Goal: Find specific page/section: Find specific page/section

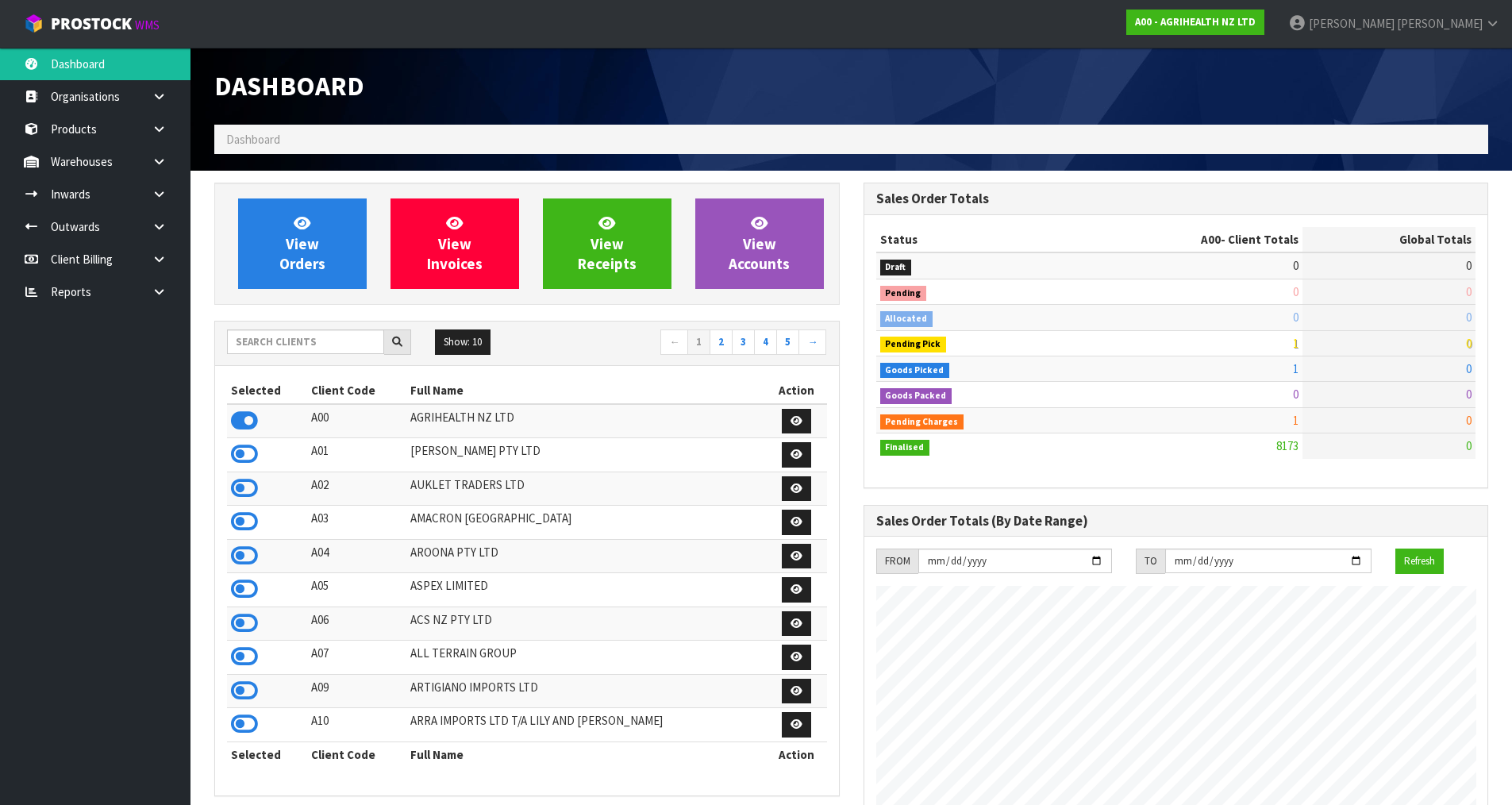
scroll to position [1203, 649]
click at [286, 349] on input "text" at bounding box center [305, 342] width 157 height 25
type input "L"
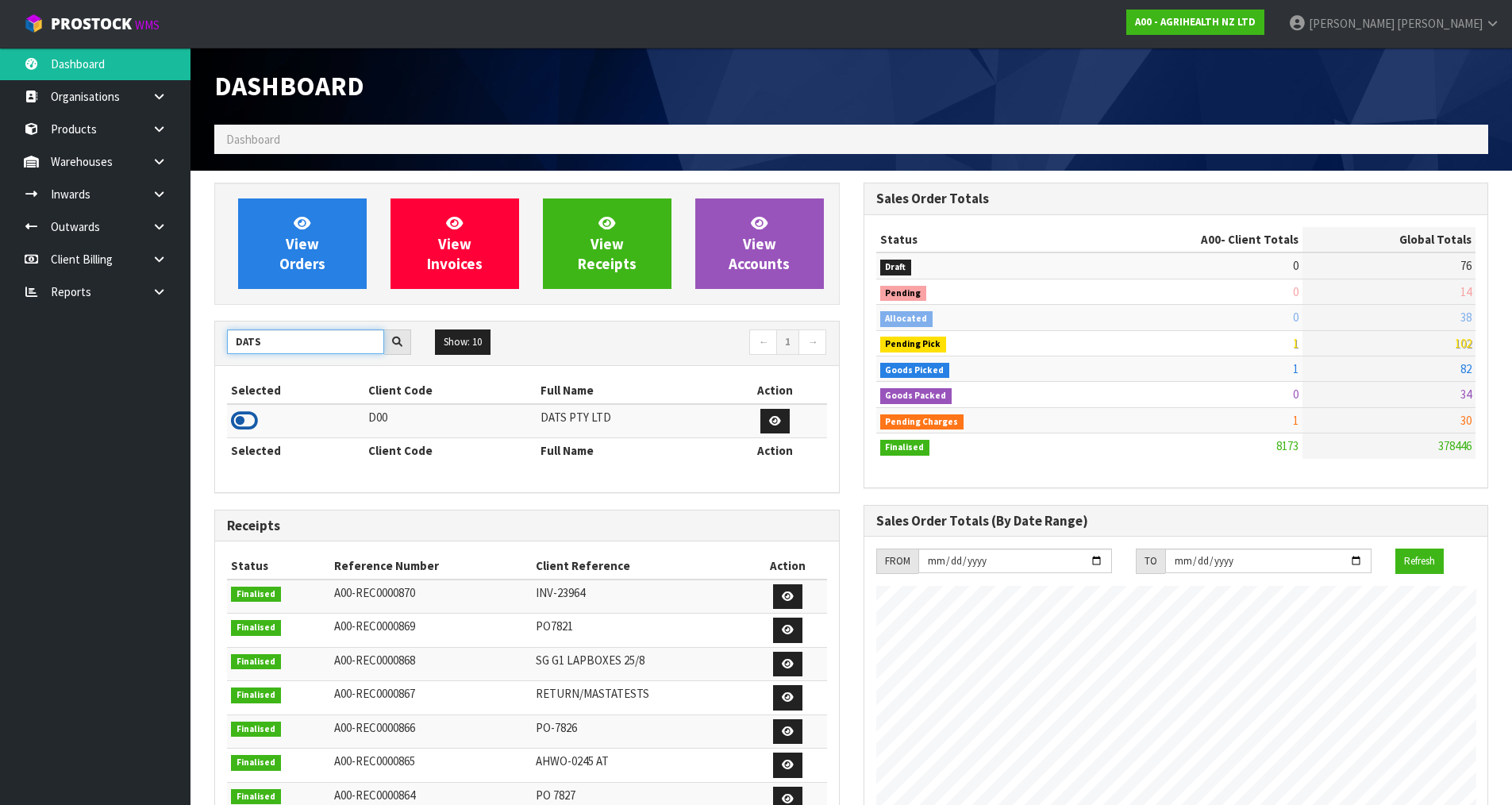
type input "DATS"
click at [241, 427] on icon at bounding box center [245, 420] width 27 height 24
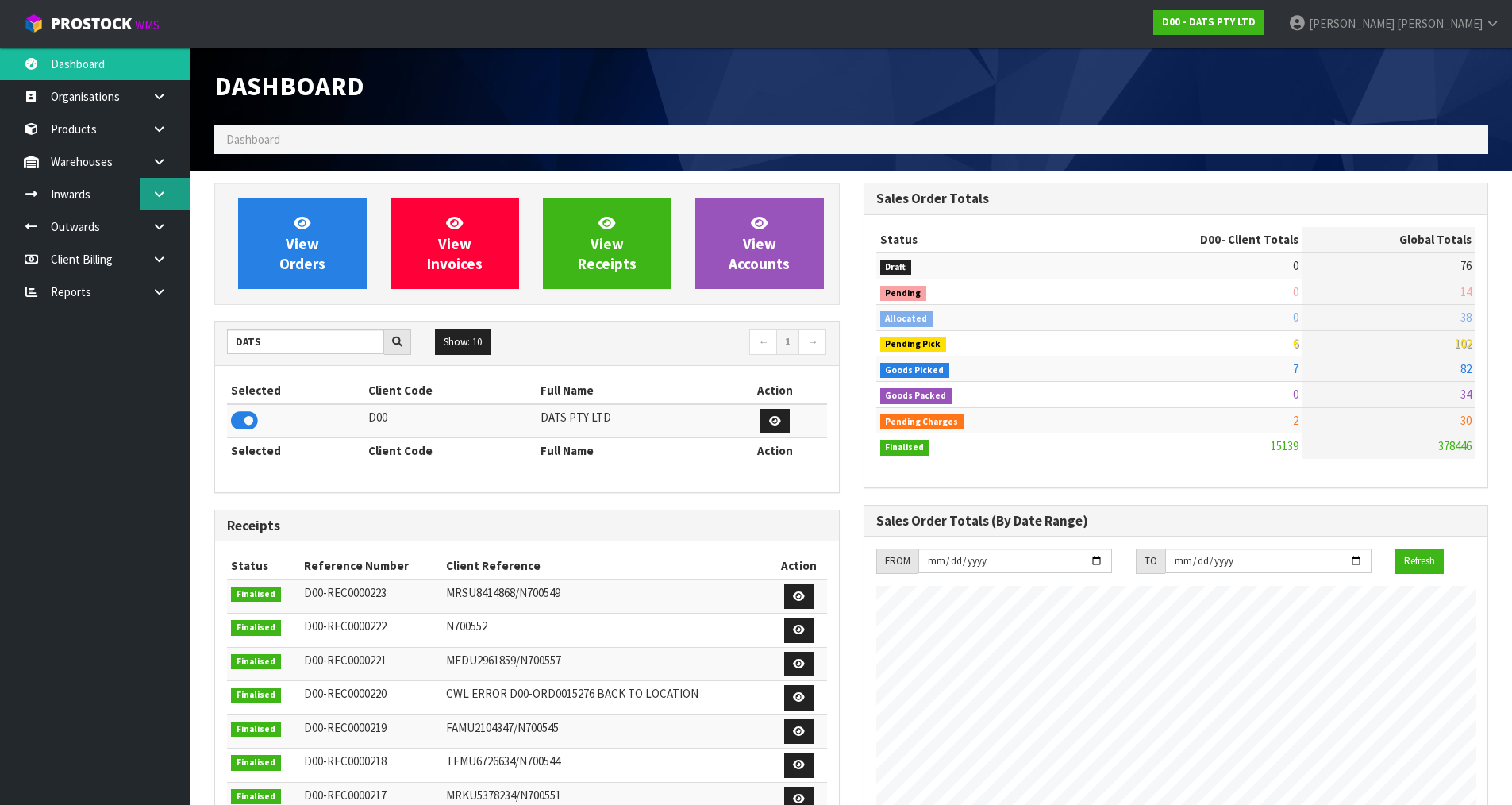
click at [167, 182] on link at bounding box center [165, 194] width 51 height 32
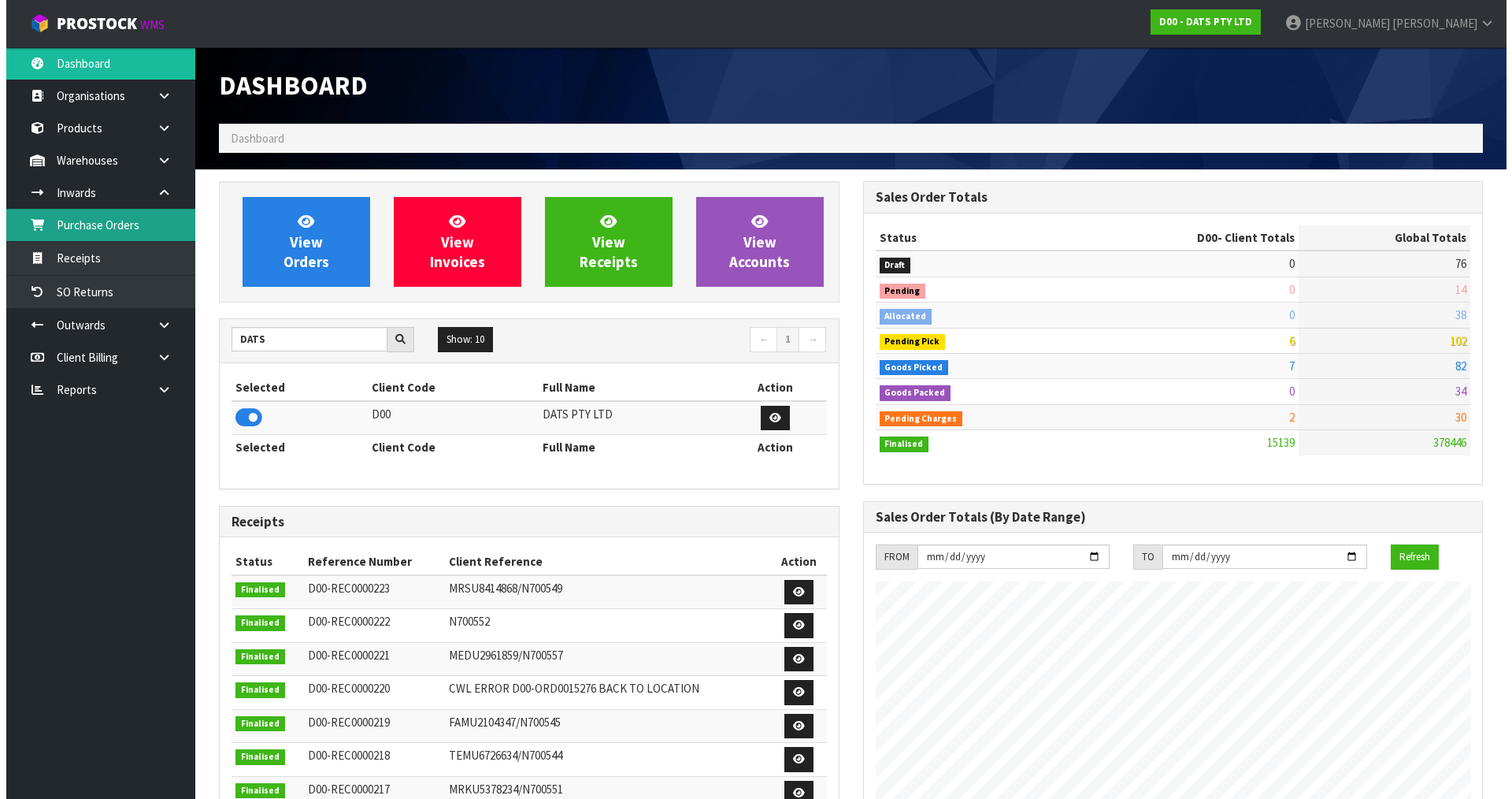
scroll to position [1194, 644]
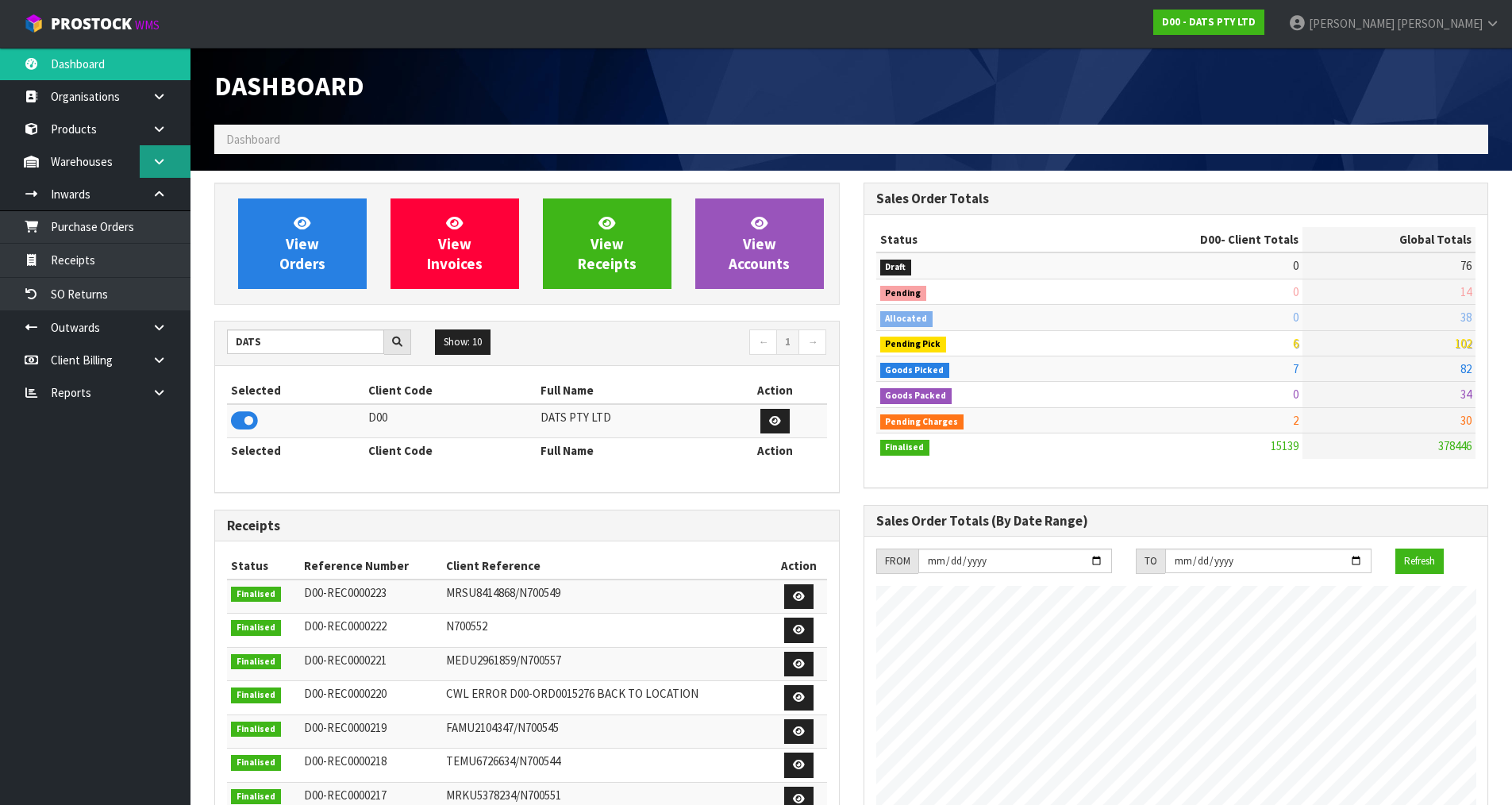
click at [155, 165] on icon at bounding box center [159, 161] width 15 height 12
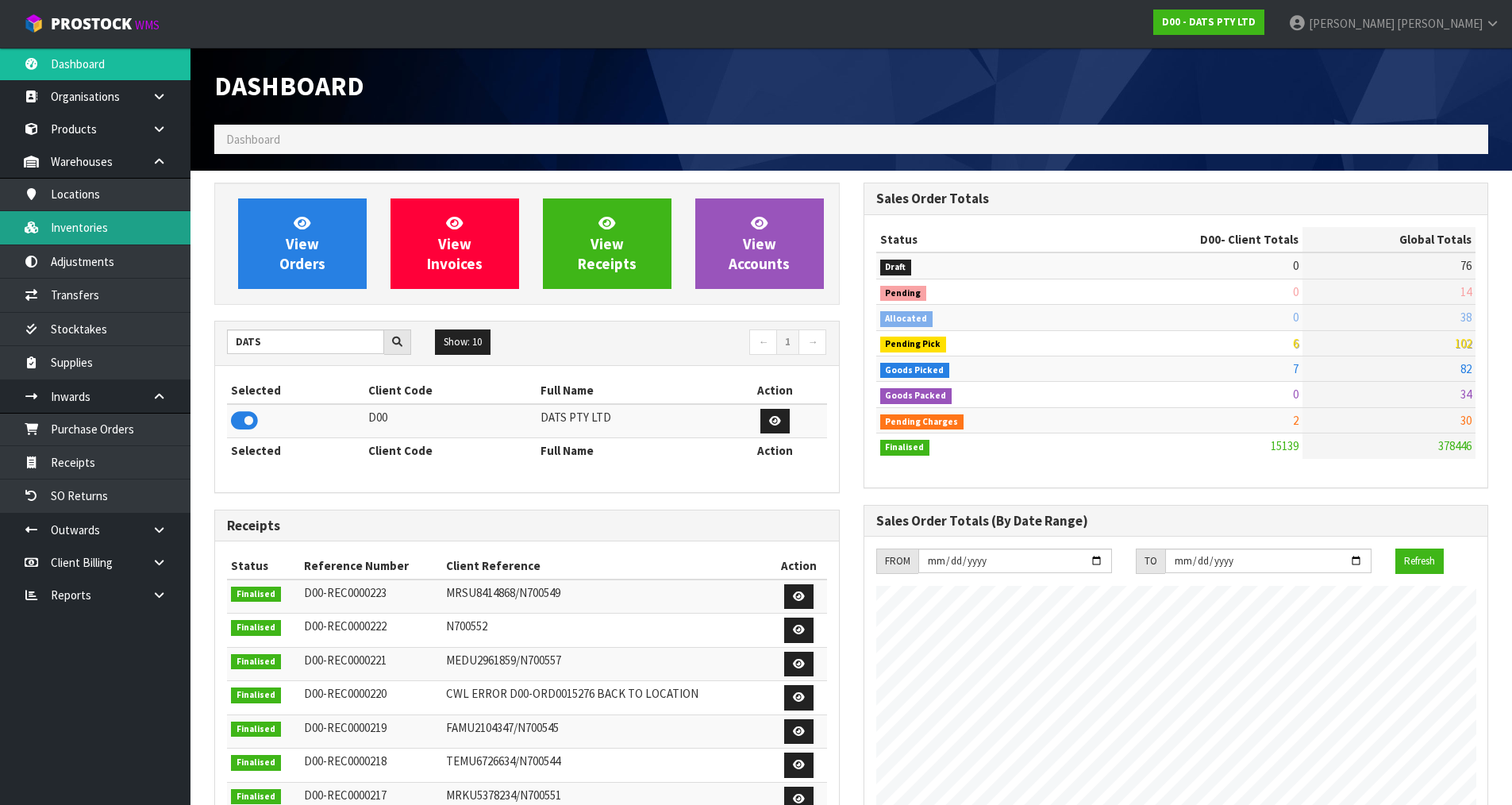
click at [113, 230] on link "Inventories" at bounding box center [95, 227] width 190 height 32
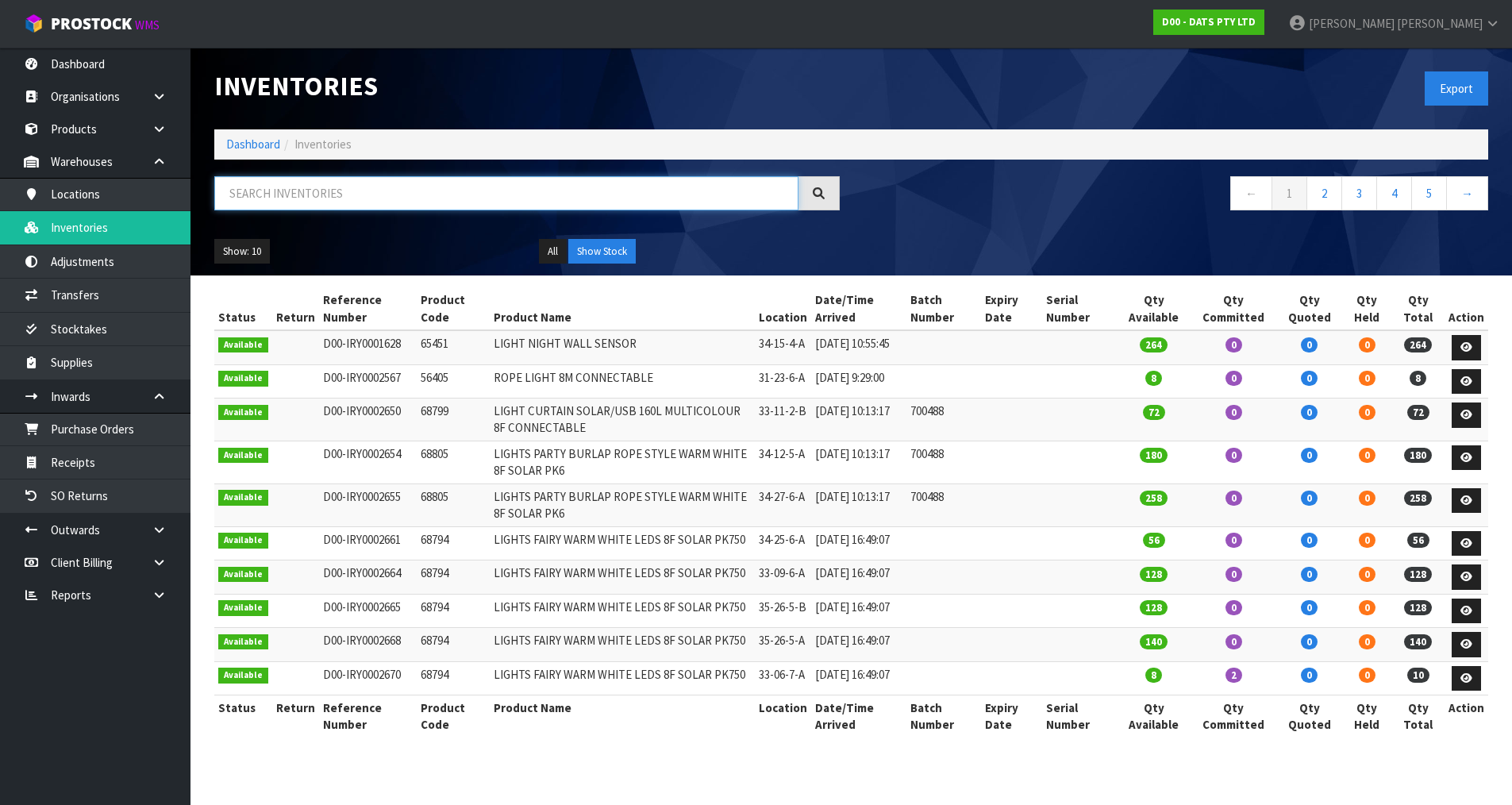
click at [286, 199] on input "text" at bounding box center [506, 193] width 584 height 34
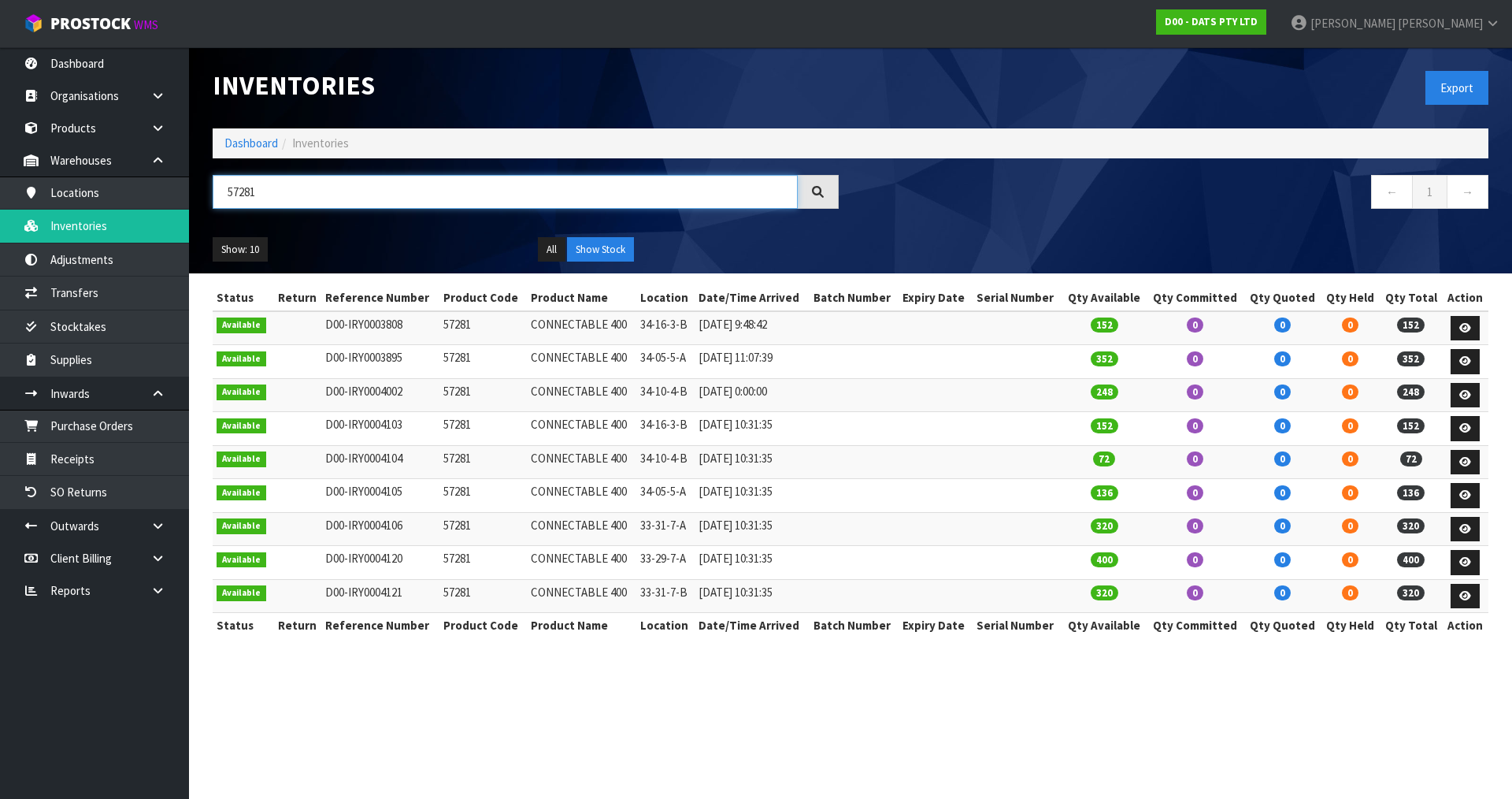
type input "57281"
